Goal: Information Seeking & Learning: Compare options

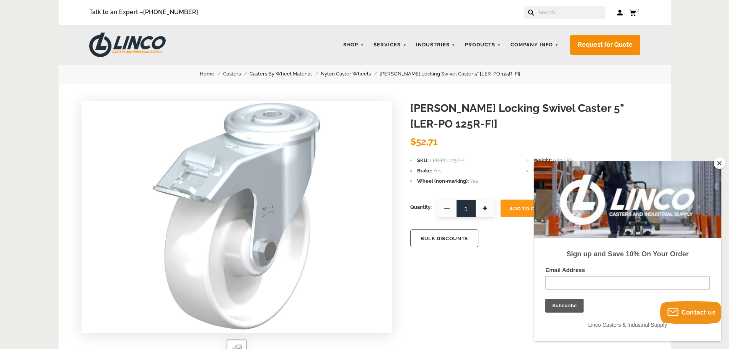
click at [267, 209] on img at bounding box center [236, 216] width 169 height 230
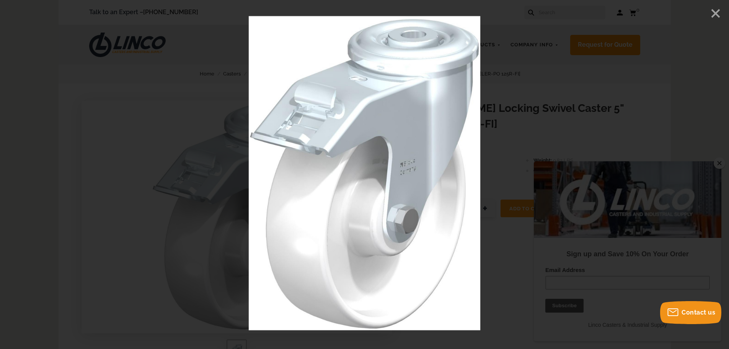
click at [534, 48] on div at bounding box center [364, 174] width 729 height 349
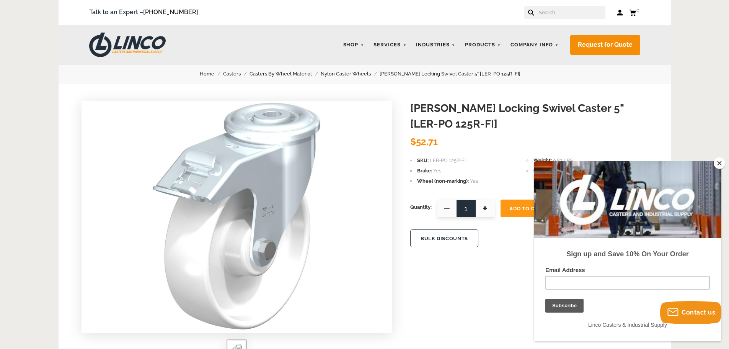
click at [367, 73] on link "Nylon Caster Wheels" at bounding box center [350, 74] width 59 height 8
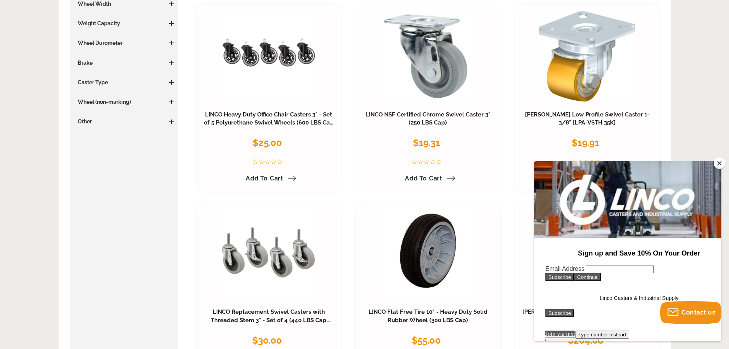
click at [448, 121] on h3 "LINCO NSF Certified Chrome Swivel Caster 3" (250 LBS Cap)" at bounding box center [428, 119] width 133 height 17
click at [448, 115] on link "LINCO NSF Certified Chrome Swivel Caster 3" (250 LBS Cap)" at bounding box center [428, 118] width 125 height 15
